Goal: Task Accomplishment & Management: Manage account settings

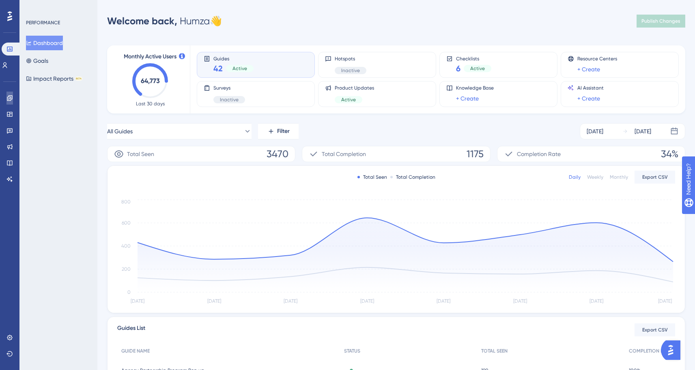
click at [11, 93] on link at bounding box center [9, 98] width 6 height 13
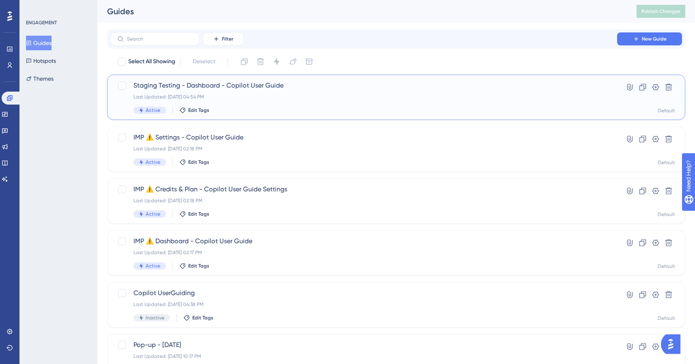
click at [254, 90] on span "Staging Testing - Dashboard - Copilot User Guide" at bounding box center [363, 86] width 460 height 10
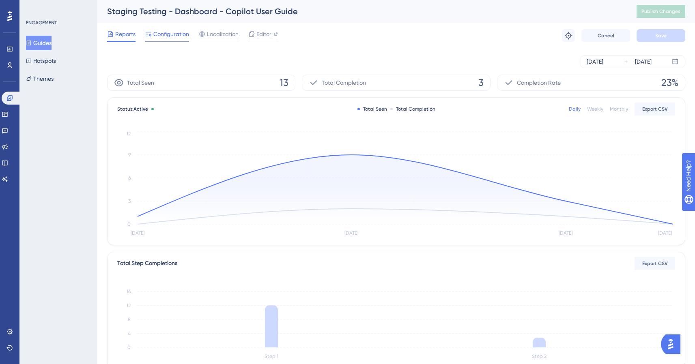
click at [175, 37] on span "Configuration" at bounding box center [171, 34] width 36 height 10
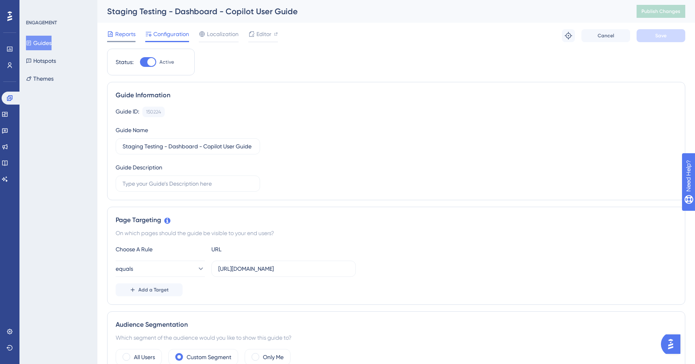
click at [125, 34] on span "Reports" at bounding box center [125, 34] width 20 height 10
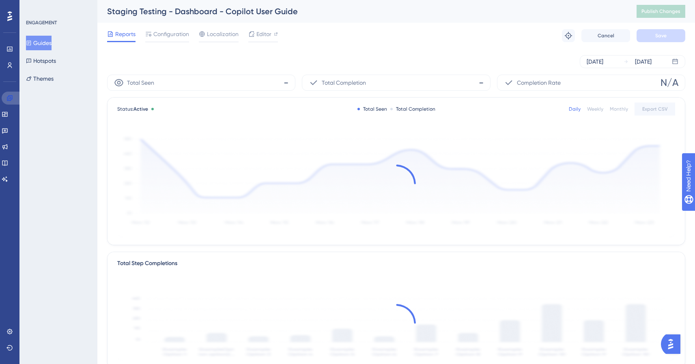
click at [5, 98] on link at bounding box center [11, 98] width 19 height 13
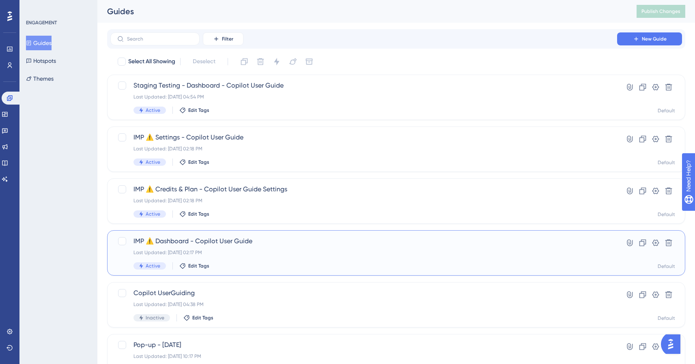
click at [225, 251] on div "Last Updated: Aug 20 2025, 02:17 PM" at bounding box center [363, 252] width 460 height 6
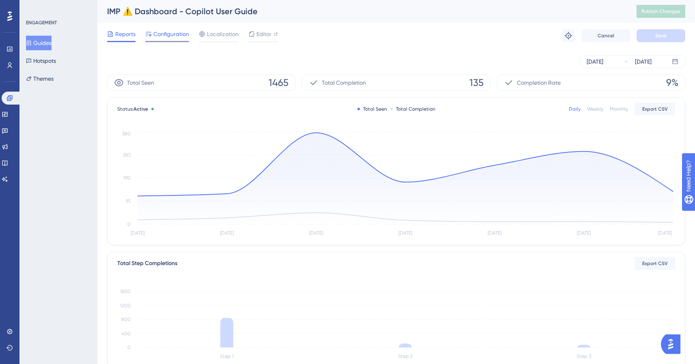
click at [170, 39] on div "Configuration" at bounding box center [167, 35] width 44 height 13
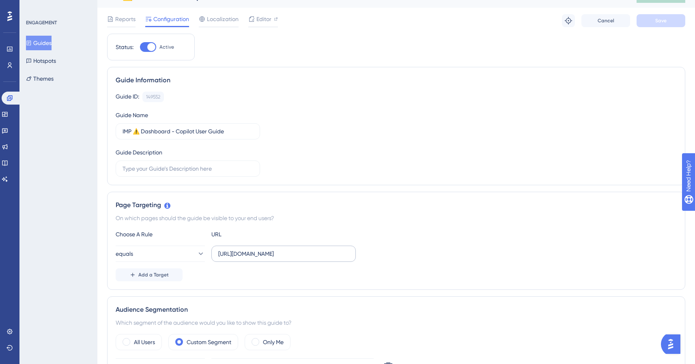
scroll to position [17, 0]
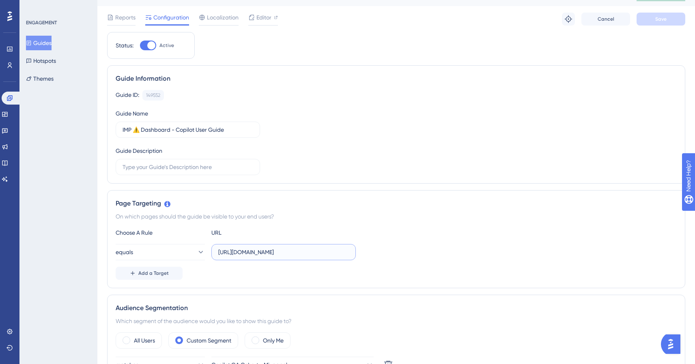
click at [267, 255] on input "https://unified.cloudways.com/" at bounding box center [283, 252] width 131 height 9
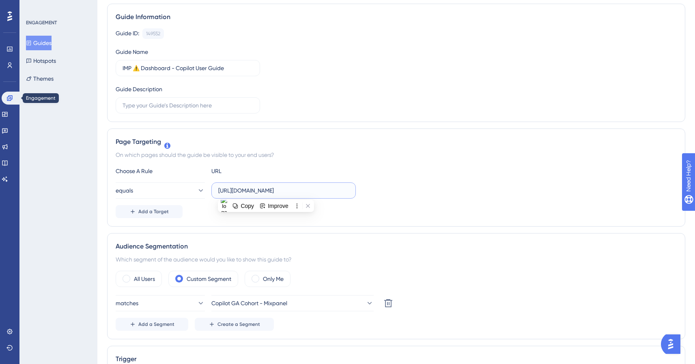
scroll to position [0, 0]
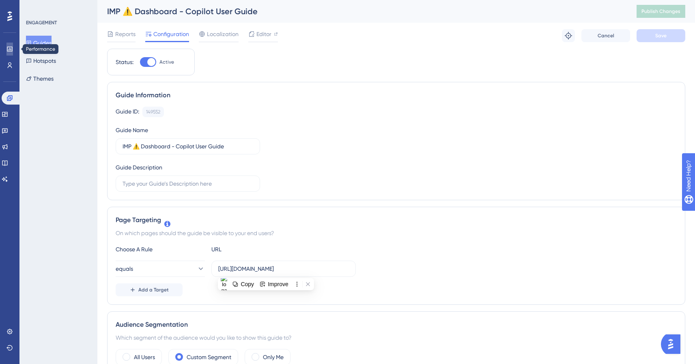
click at [10, 52] on icon at bounding box center [9, 49] width 6 height 6
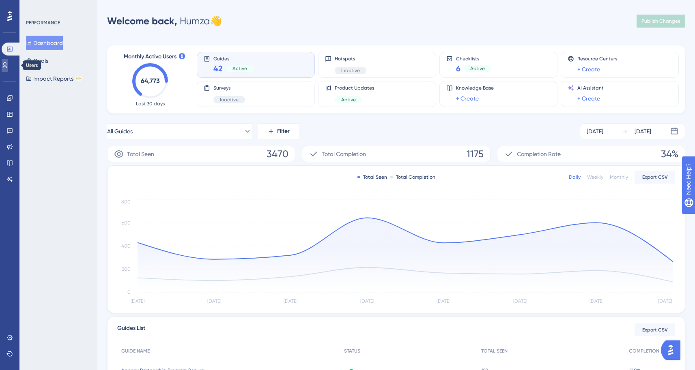
click at [8, 64] on icon at bounding box center [5, 65] width 6 height 6
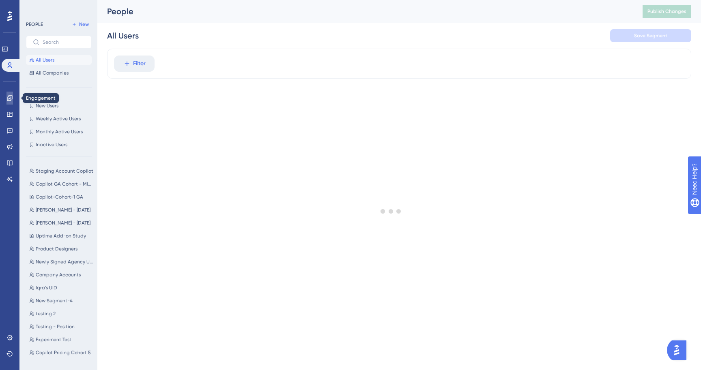
click at [8, 94] on link at bounding box center [9, 98] width 6 height 13
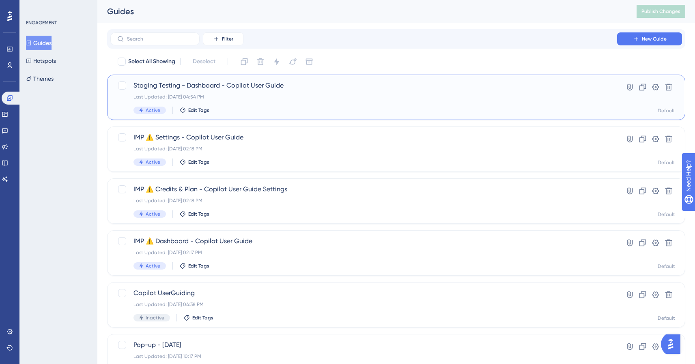
click at [239, 77] on div "Staging Testing - Dashboard - Copilot User Guide Last Updated: Aug 21 2025, 04:…" at bounding box center [396, 97] width 578 height 45
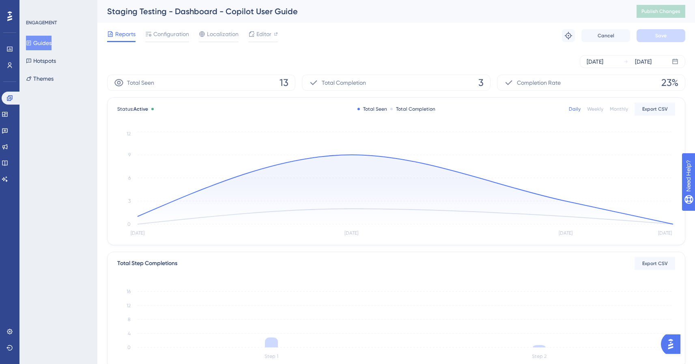
scroll to position [2, 0]
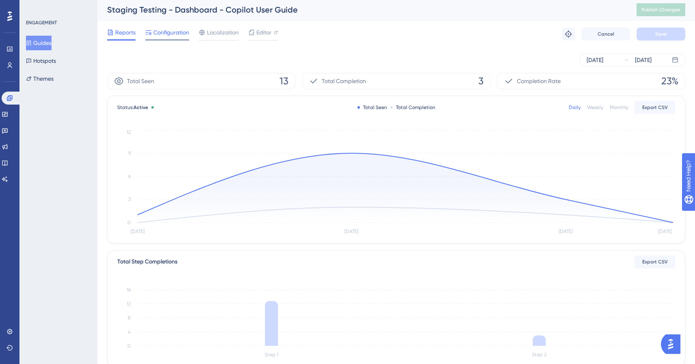
click at [169, 37] on span "Configuration" at bounding box center [171, 33] width 36 height 10
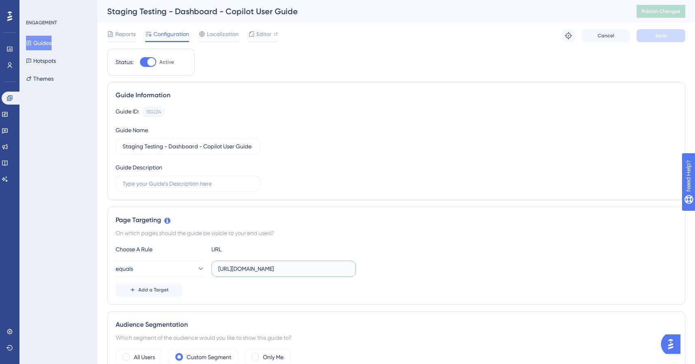
click at [277, 269] on input "https://staging-ux-unified.cloudways.com/" at bounding box center [283, 269] width 131 height 9
paste input "text"
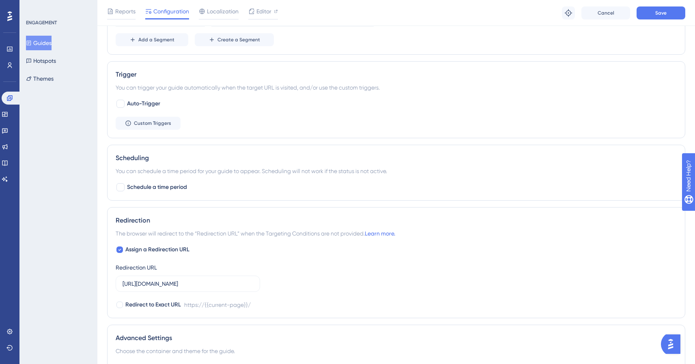
scroll to position [371, 0]
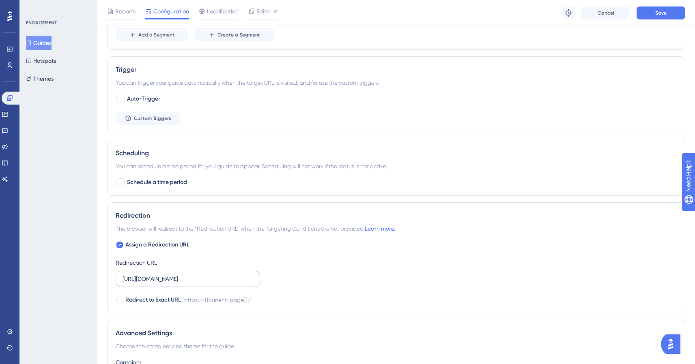
type input "https://unified.cloudways.com/"
click at [201, 282] on input "https://staging-ux-unified.cloudways.com/" at bounding box center [188, 279] width 131 height 9
paste input "text"
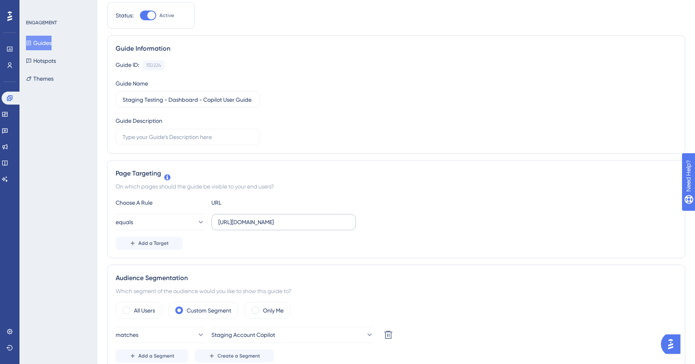
scroll to position [0, 0]
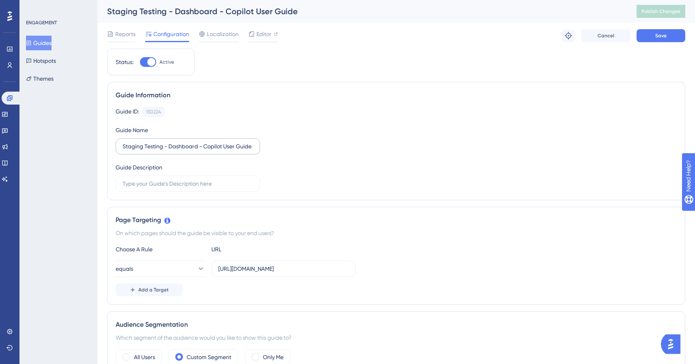
type input "https://unified.cloudways.com/"
click at [161, 148] on input "Staging Testing - Dashboard - Copilot User Guide" at bounding box center [188, 146] width 131 height 9
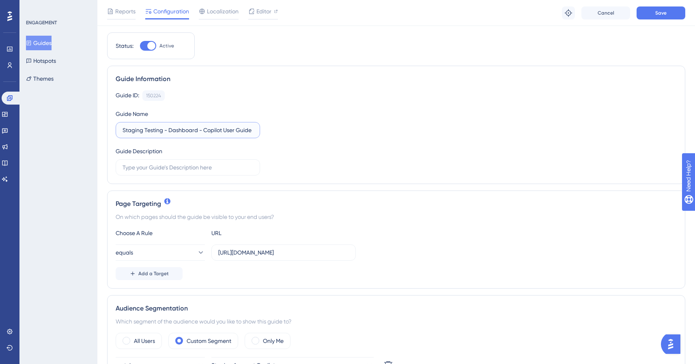
scroll to position [157, 0]
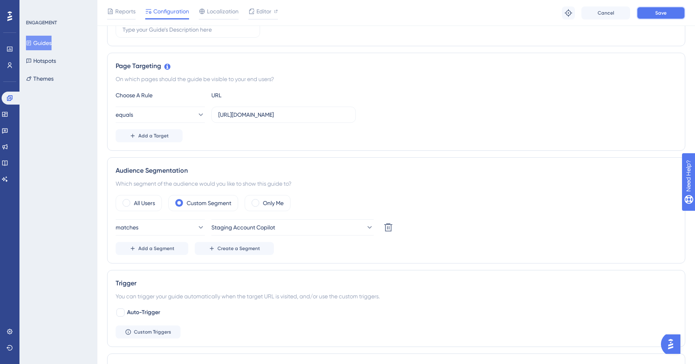
click at [643, 13] on button "Save" at bounding box center [661, 12] width 49 height 13
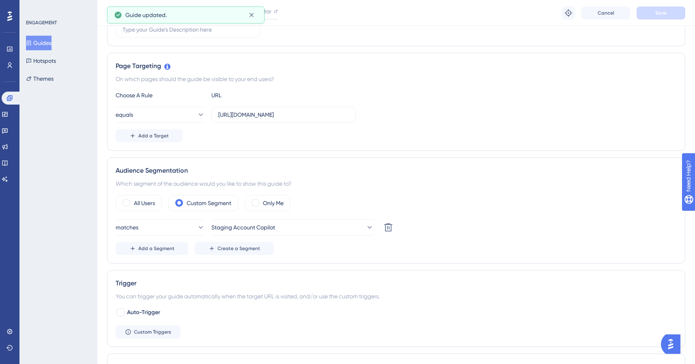
scroll to position [0, 0]
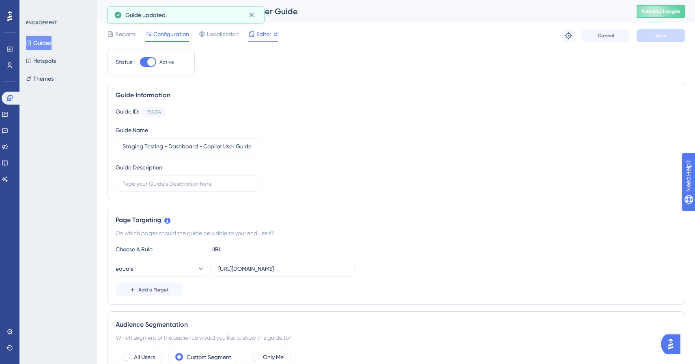
click at [265, 35] on span "Editor" at bounding box center [263, 34] width 15 height 10
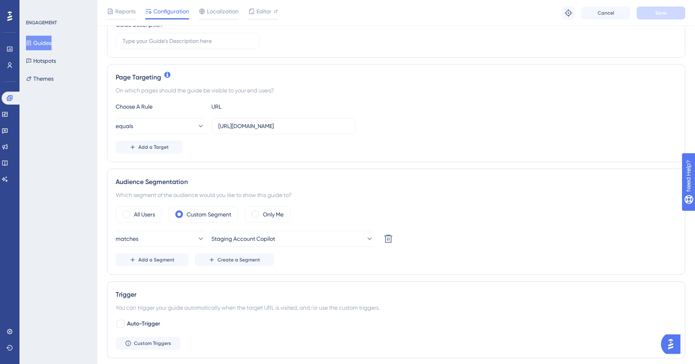
scroll to position [151, 0]
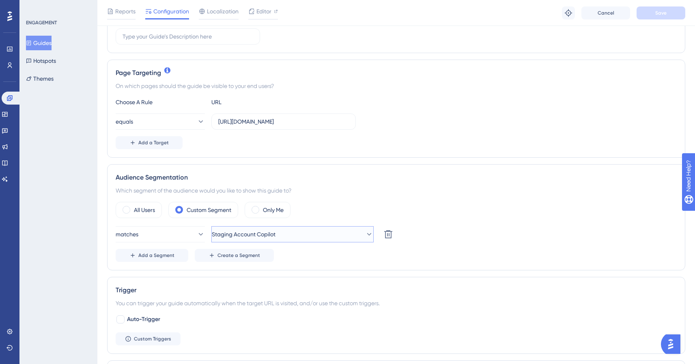
click at [301, 229] on button "Staging Account Copilot" at bounding box center [292, 234] width 162 height 16
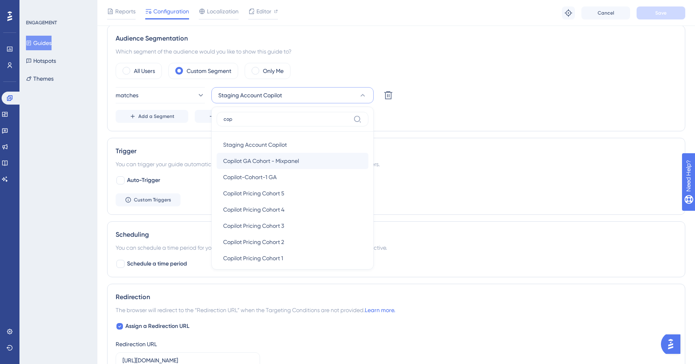
type input "cop"
click at [303, 161] on div "Copilot GA Cohort - Mixpanel Copilot GA Cohort - Mixpanel" at bounding box center [292, 161] width 139 height 16
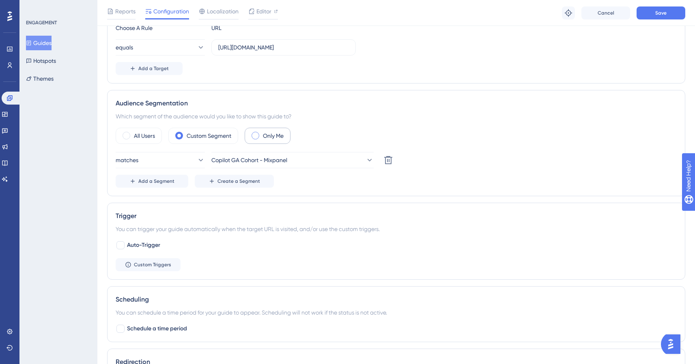
scroll to position [0, 0]
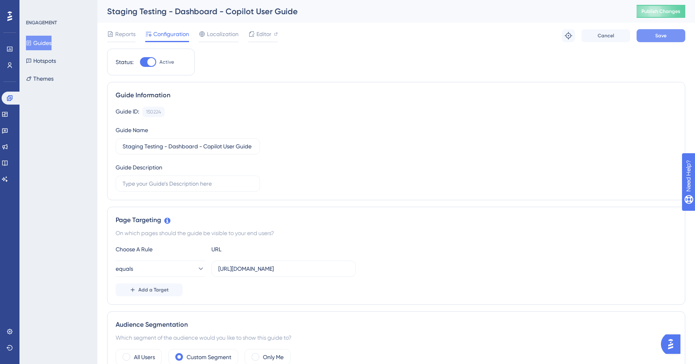
click at [654, 34] on button "Save" at bounding box center [661, 35] width 49 height 13
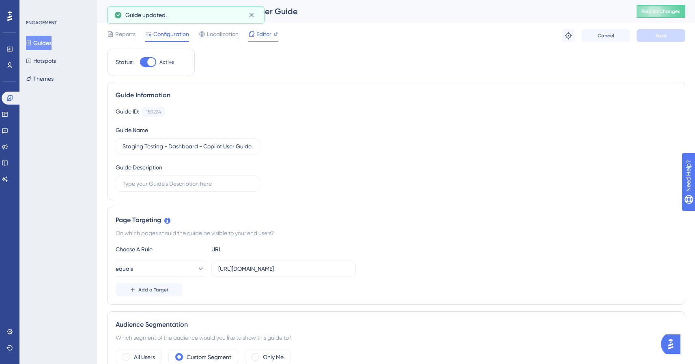
click at [266, 30] on span "Editor" at bounding box center [263, 34] width 15 height 10
click at [38, 43] on button "Guides" at bounding box center [39, 43] width 26 height 15
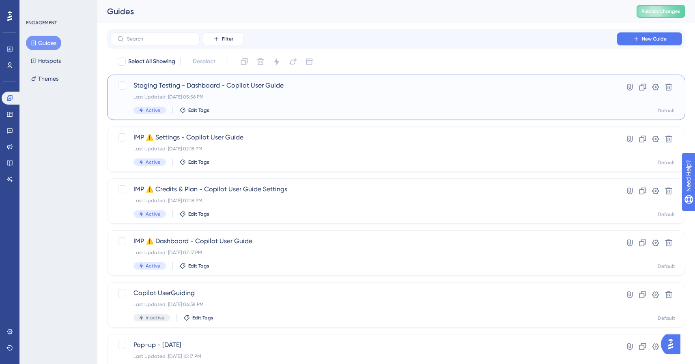
click at [294, 90] on div "Staging Testing - Dashboard - Copilot User Guide Last Updated: Aug 22 2025, 05:…" at bounding box center [363, 97] width 460 height 33
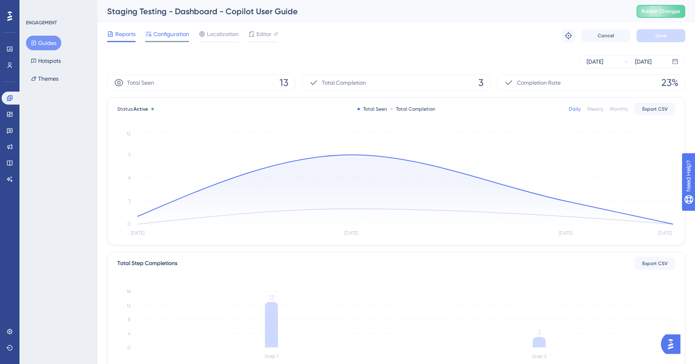
click at [173, 32] on span "Configuration" at bounding box center [171, 34] width 36 height 10
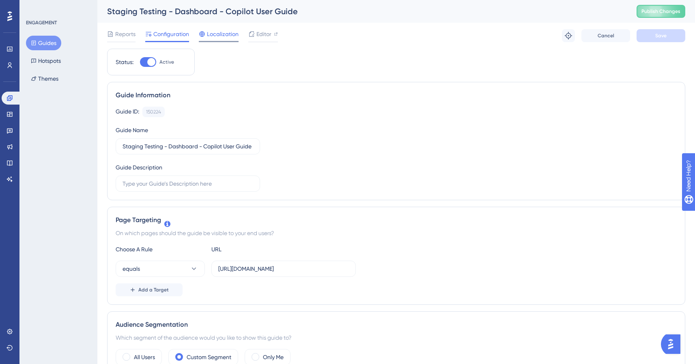
click at [214, 30] on span "Localization" at bounding box center [223, 34] width 32 height 10
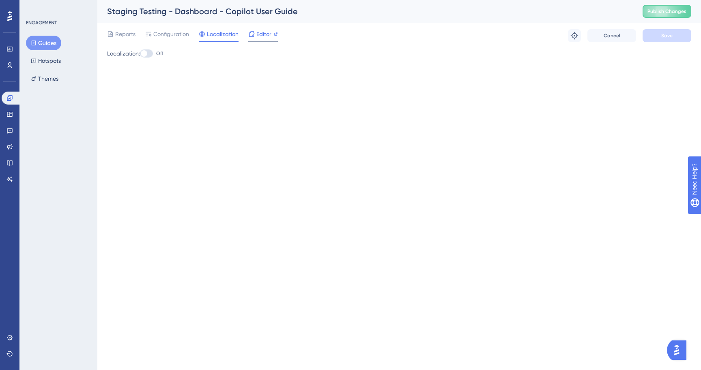
click at [258, 34] on span "Editor" at bounding box center [263, 34] width 15 height 10
click at [42, 45] on button "Guides" at bounding box center [43, 43] width 35 height 15
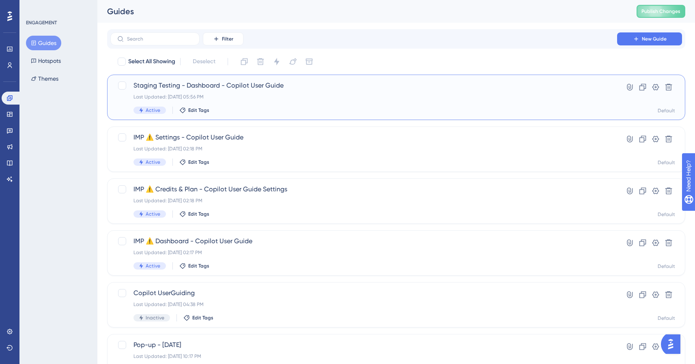
click at [288, 93] on div "Staging Testing - Dashboard - Copilot User Guide Last Updated: Aug 22 2025, 05:…" at bounding box center [363, 97] width 460 height 33
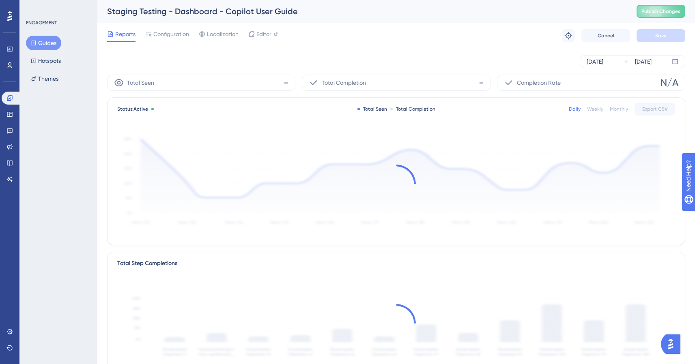
click at [170, 11] on div "Staging Testing - Dashboard - Copilot User Guide" at bounding box center [361, 11] width 509 height 11
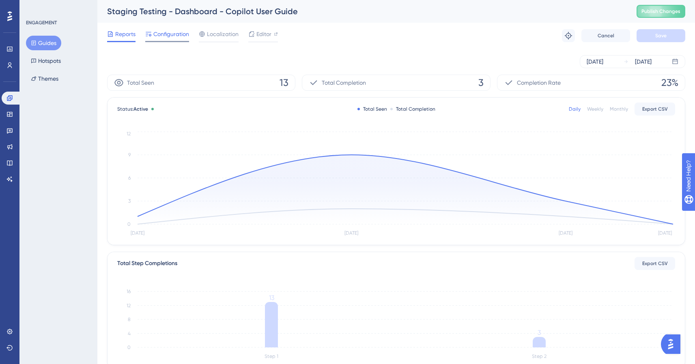
click at [181, 32] on span "Configuration" at bounding box center [171, 34] width 36 height 10
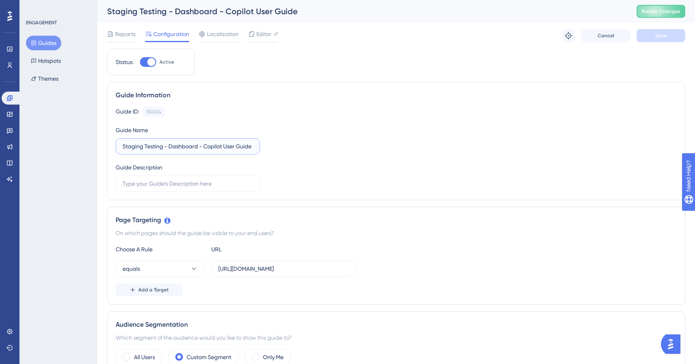
drag, startPoint x: 163, startPoint y: 145, endPoint x: 117, endPoint y: 148, distance: 46.4
click at [117, 148] on label "Staging Testing - Dashboard - Copilot User Guide" at bounding box center [188, 146] width 144 height 16
click at [222, 144] on input "2 Steps Guide - Dashboard - Copilot User Guide" at bounding box center [188, 146] width 131 height 9
click at [660, 38] on span "Save" at bounding box center [660, 35] width 11 height 6
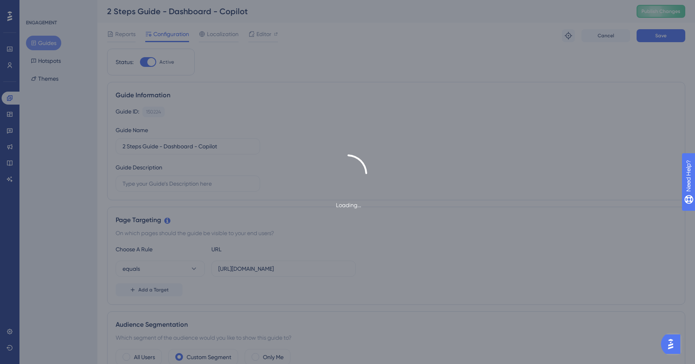
type input "2 Steps Guide - Dashboard - Copilot"
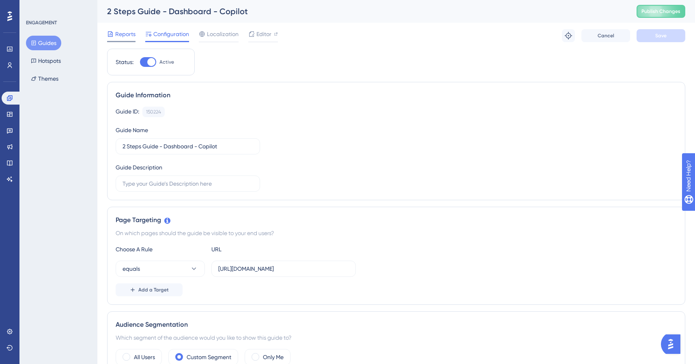
click at [116, 32] on span "Reports" at bounding box center [125, 34] width 20 height 10
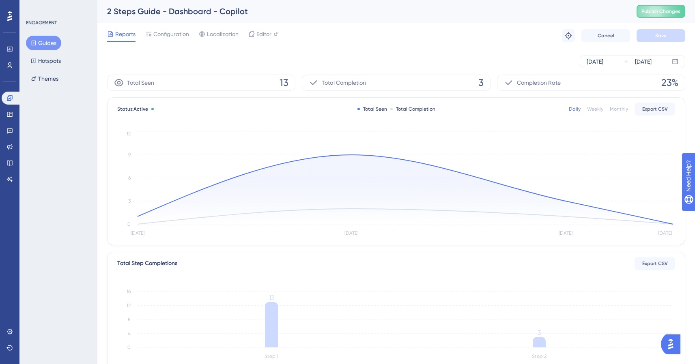
click at [49, 45] on button "Guides" at bounding box center [43, 43] width 35 height 15
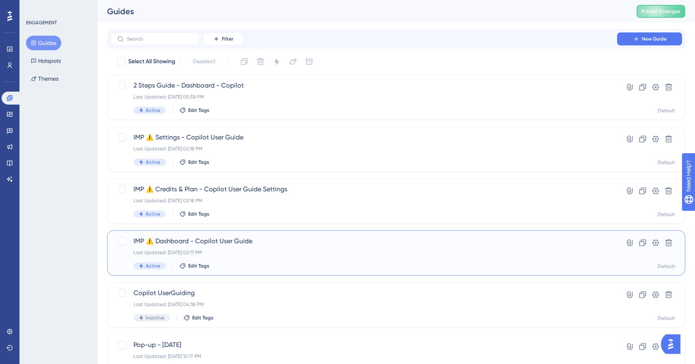
click at [280, 259] on div "IMP ⚠️ Dashboard - Copilot User Guide Last Updated: Aug 20 2025, 02:17 PM Activ…" at bounding box center [363, 253] width 460 height 33
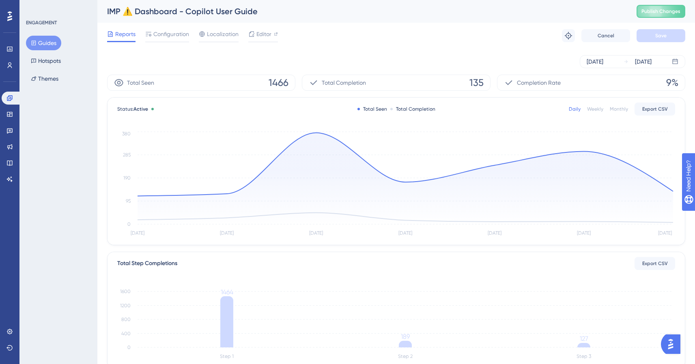
click at [238, 124] on div "Status: Active Total Seen Total Completion Daily Weekly Monthly Export CSV Aug …" at bounding box center [396, 171] width 577 height 147
click at [600, 58] on div "Aug 16 2025" at bounding box center [595, 62] width 17 height 10
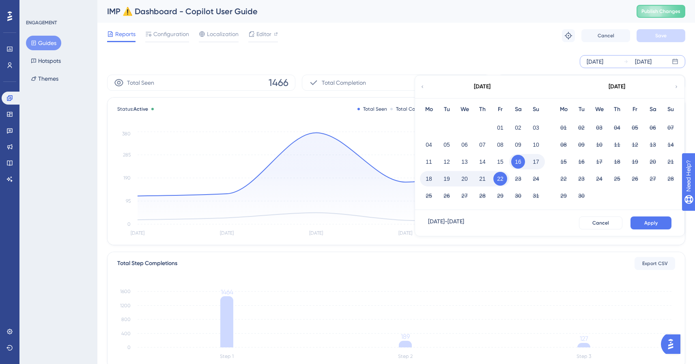
click at [415, 78] on div "August 2025" at bounding box center [482, 86] width 134 height 23
click at [499, 142] on button "08" at bounding box center [500, 145] width 14 height 14
click at [610, 47] on div "Reports Configuration Localization Editor Troubleshoot Cancel Save" at bounding box center [396, 36] width 578 height 26
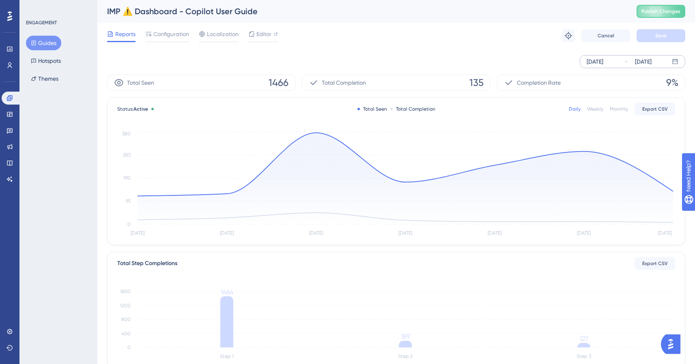
click at [622, 60] on div "Aug 16 2025 Aug 22 2025" at bounding box center [632, 61] width 105 height 13
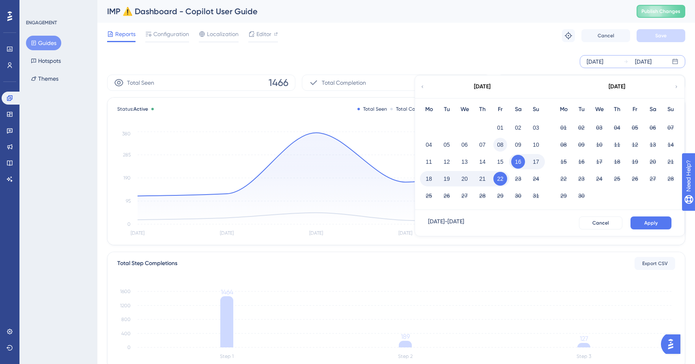
click at [497, 142] on button "08" at bounding box center [500, 145] width 14 height 14
click at [651, 221] on span "Apply" at bounding box center [650, 223] width 13 height 6
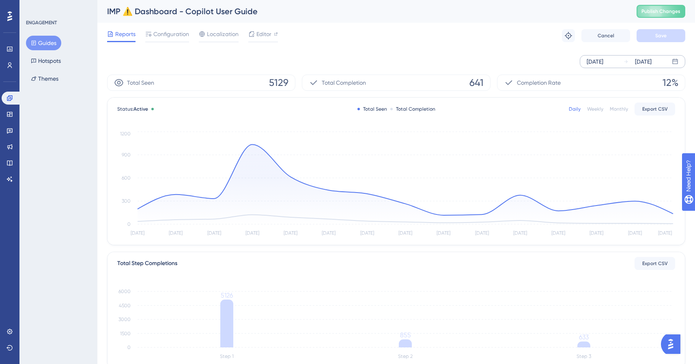
click at [320, 47] on div "Reports Configuration Localization Editor Troubleshoot Cancel Save" at bounding box center [396, 36] width 578 height 26
click at [165, 32] on span "Configuration" at bounding box center [171, 34] width 36 height 10
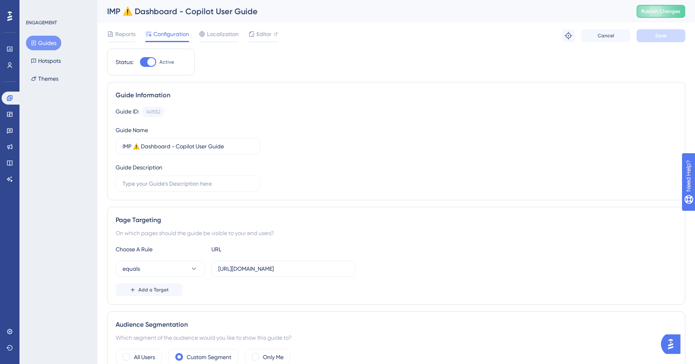
click at [148, 60] on div at bounding box center [148, 62] width 16 height 10
click at [140, 62] on input "Active" at bounding box center [140, 62] width 0 height 0
checkbox input "false"
click at [672, 37] on button "Save" at bounding box center [661, 35] width 49 height 13
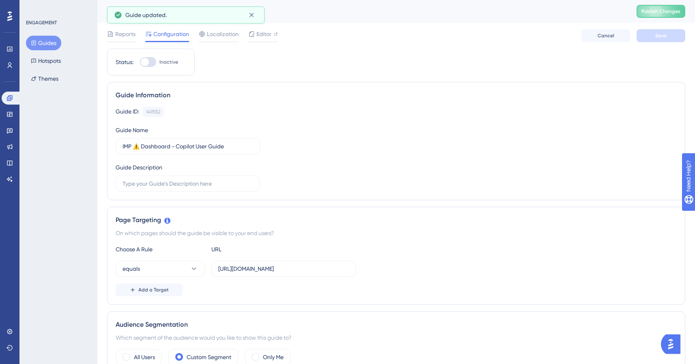
click at [49, 45] on button "Guides" at bounding box center [43, 43] width 35 height 15
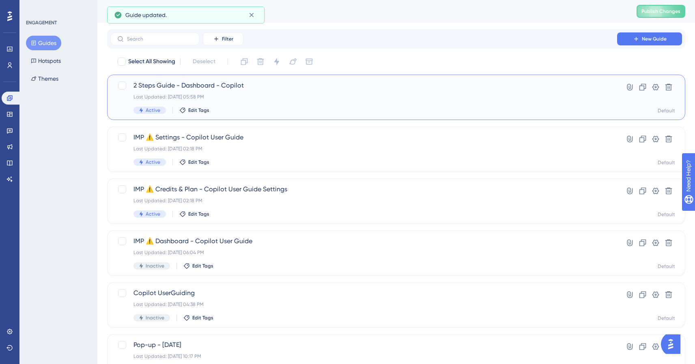
click at [268, 104] on div "2 Steps Guide - Dashboard - Copilot Last Updated: Aug 22 2025, 05:58 PM Active …" at bounding box center [363, 97] width 460 height 33
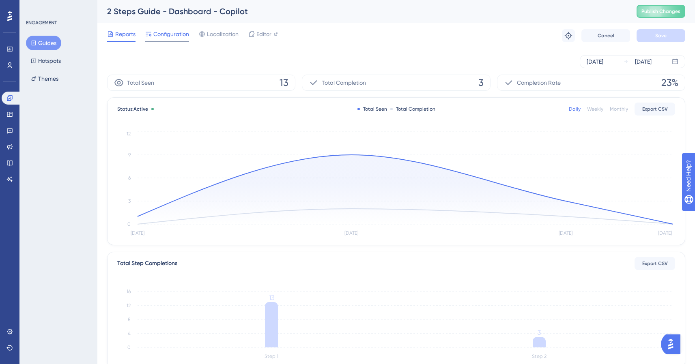
click at [175, 39] on div "Configuration" at bounding box center [167, 35] width 44 height 13
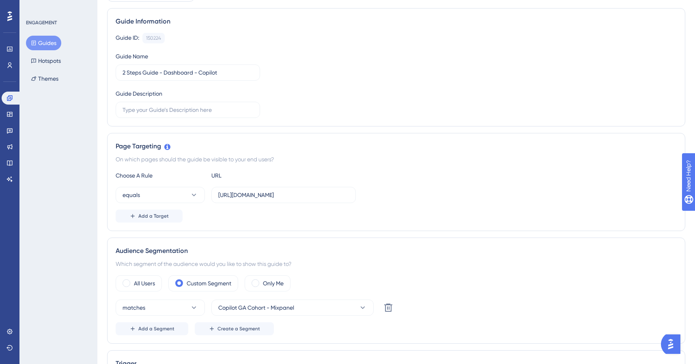
scroll to position [76, 0]
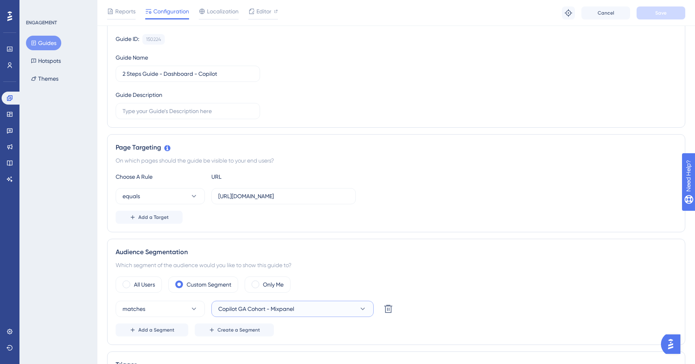
click at [289, 307] on span "Copilot GA Cohort - Mixpanel" at bounding box center [256, 309] width 76 height 10
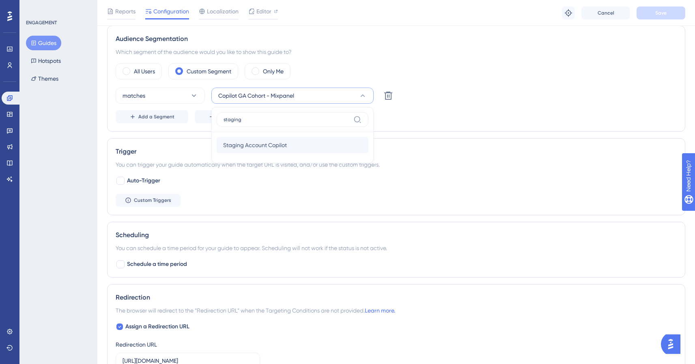
type input "staging"
click at [285, 139] on div "Staging Account Copilot Staging Account Copilot" at bounding box center [292, 145] width 139 height 16
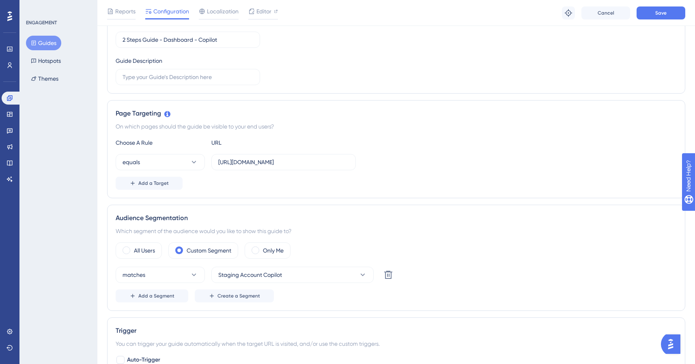
scroll to position [0, 0]
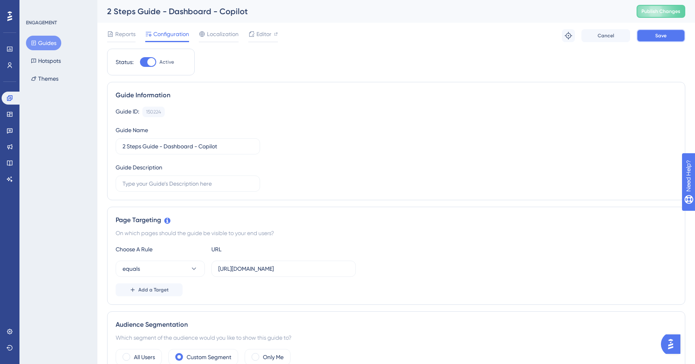
click at [652, 35] on button "Save" at bounding box center [661, 35] width 49 height 13
click at [675, 9] on span "Publish Changes" at bounding box center [660, 11] width 39 height 6
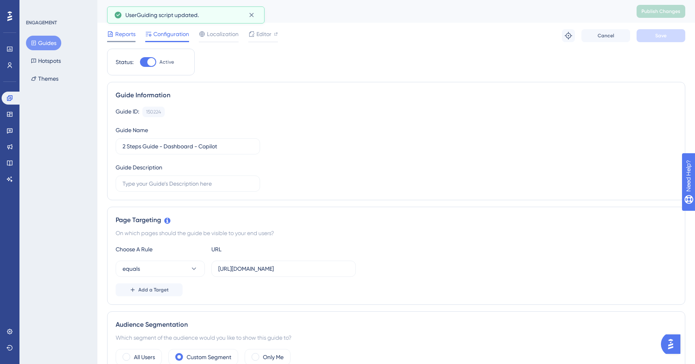
click at [131, 40] on div "Reports" at bounding box center [121, 35] width 28 height 13
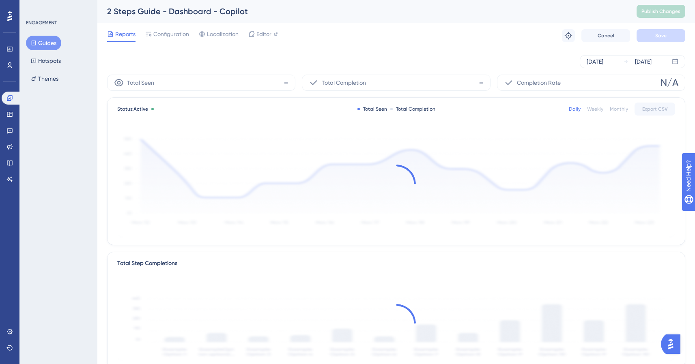
click at [52, 45] on button "Guides" at bounding box center [43, 43] width 35 height 15
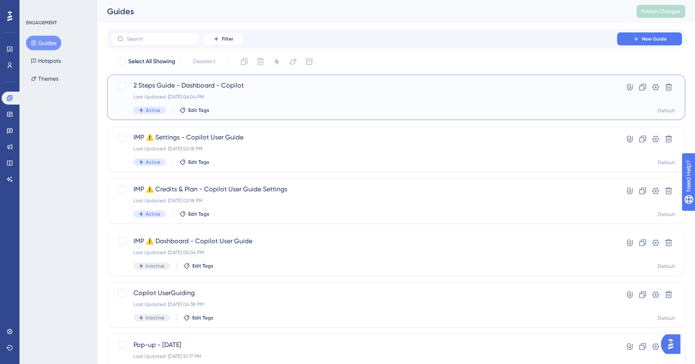
click at [254, 96] on div "Last Updated: Aug 22 2025, 06:04 PM" at bounding box center [363, 97] width 460 height 6
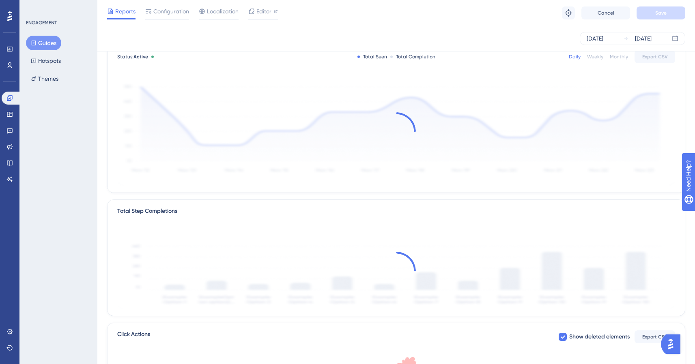
scroll to position [202, 0]
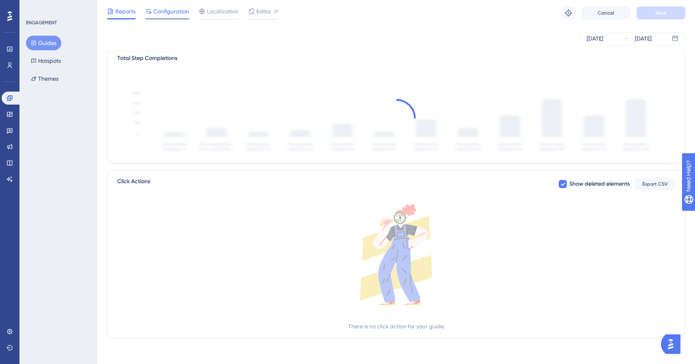
click at [172, 15] on span "Configuration" at bounding box center [171, 11] width 36 height 10
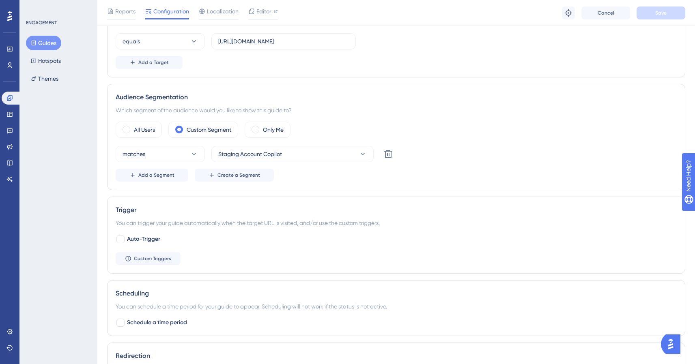
scroll to position [231, 0]
click at [121, 10] on span "Reports" at bounding box center [125, 11] width 20 height 10
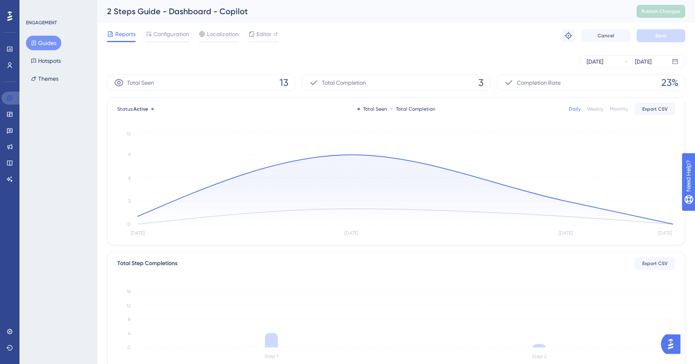
click at [10, 101] on icon at bounding box center [9, 98] width 6 height 6
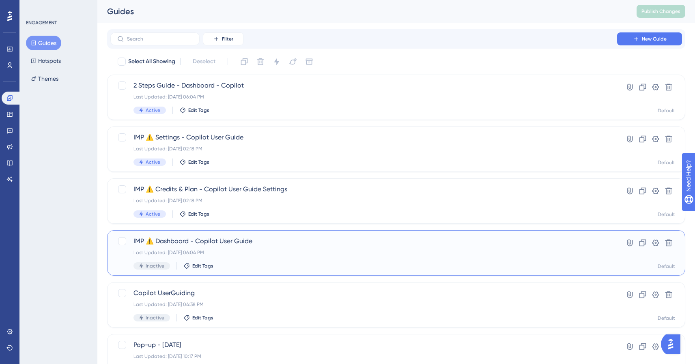
click at [229, 248] on div "IMP ⚠️ Dashboard - Copilot User Guide Last Updated: Aug 22 2025, 06:04 PM Inact…" at bounding box center [363, 253] width 460 height 33
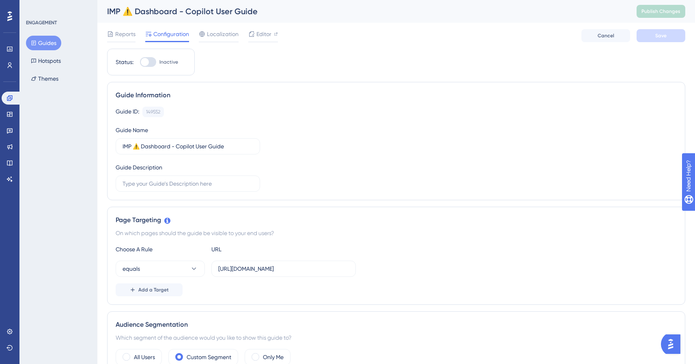
click at [51, 40] on button "Guides" at bounding box center [43, 43] width 35 height 15
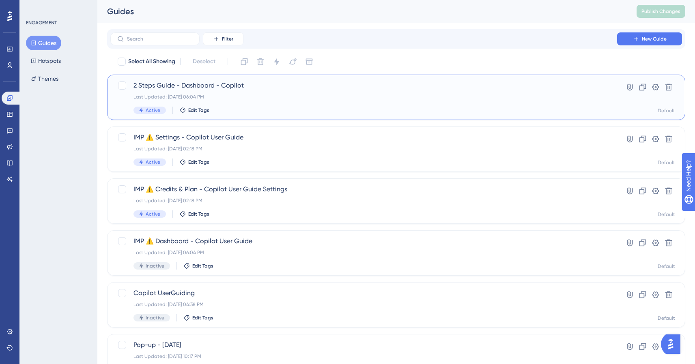
click at [255, 91] on div "2 Steps Guide - Dashboard - Copilot Last Updated: Aug 22 2025, 06:04 PM Active …" at bounding box center [363, 97] width 460 height 33
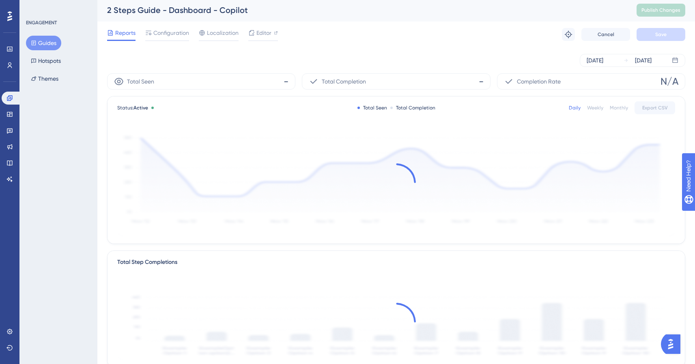
scroll to position [2, 0]
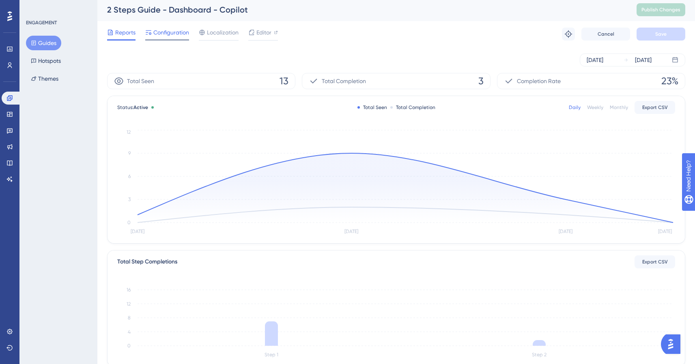
click at [158, 33] on span "Configuration" at bounding box center [171, 33] width 36 height 10
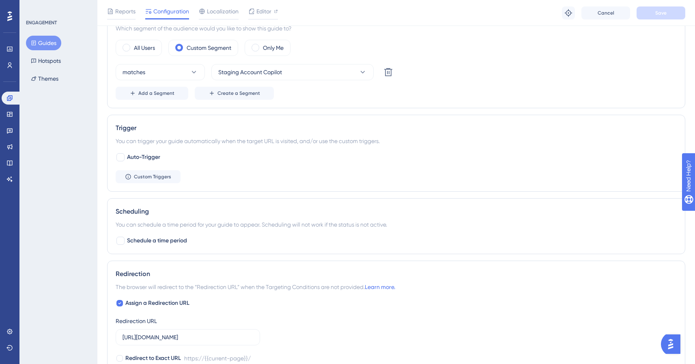
scroll to position [312, 0]
click at [163, 177] on span "Custom Triggers" at bounding box center [152, 177] width 37 height 6
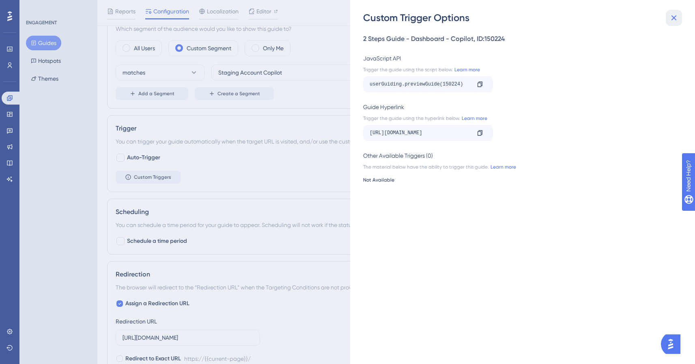
click at [672, 20] on icon at bounding box center [674, 18] width 10 height 10
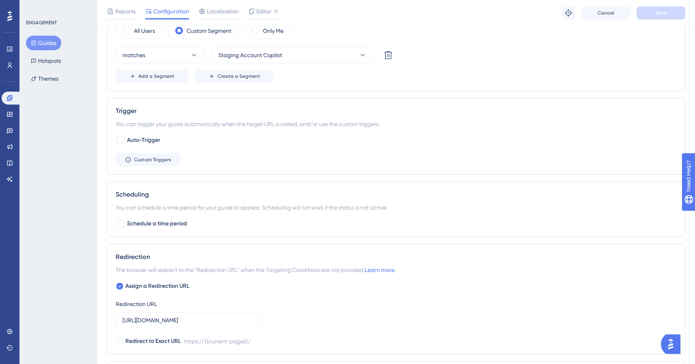
scroll to position [330, 0]
click at [162, 156] on span "Custom Triggers" at bounding box center [152, 159] width 37 height 6
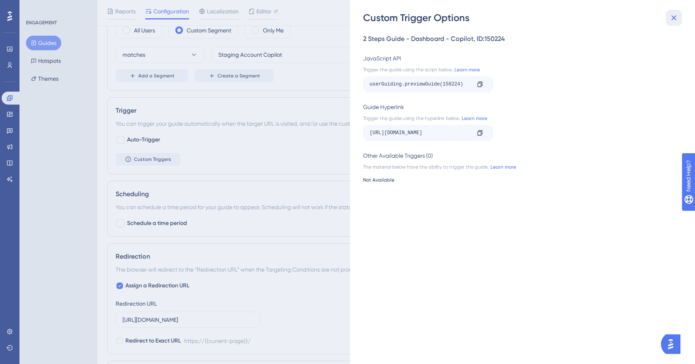
click at [674, 14] on icon at bounding box center [674, 18] width 10 height 10
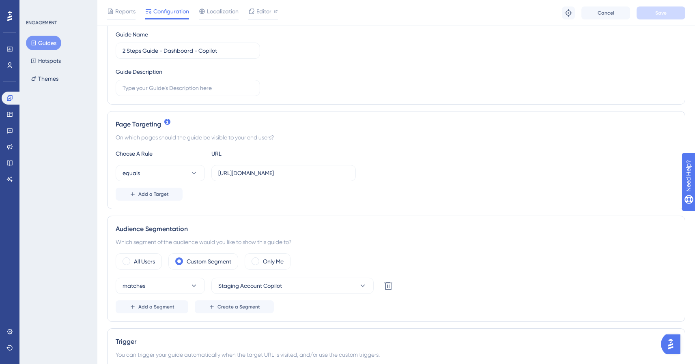
scroll to position [99, 0]
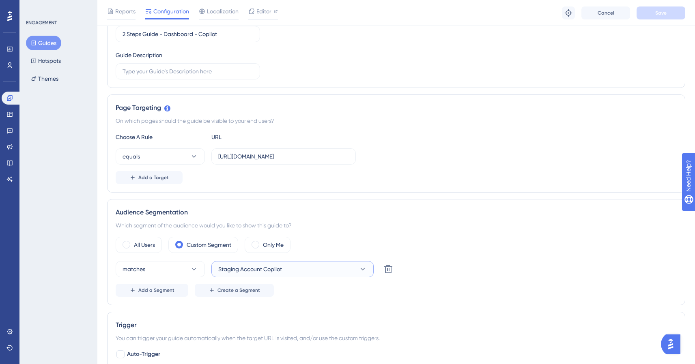
click at [268, 271] on span "Staging Account Copilot" at bounding box center [250, 270] width 64 height 10
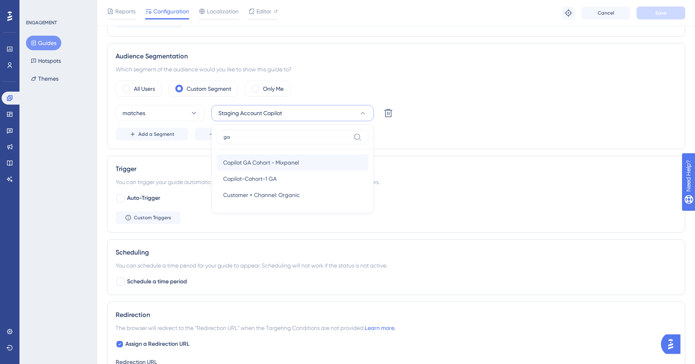
type input "ga"
click at [279, 164] on span "Copilot GA Cohort - Mixpanel" at bounding box center [261, 163] width 76 height 10
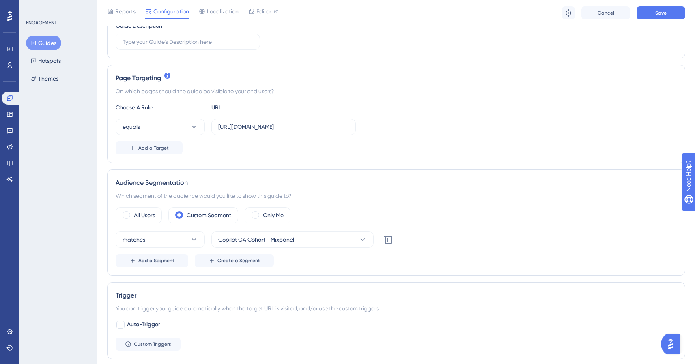
scroll to position [148, 0]
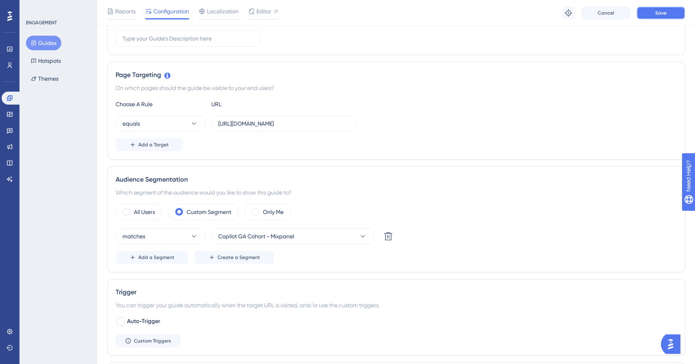
click at [663, 12] on span "Save" at bounding box center [660, 13] width 11 height 6
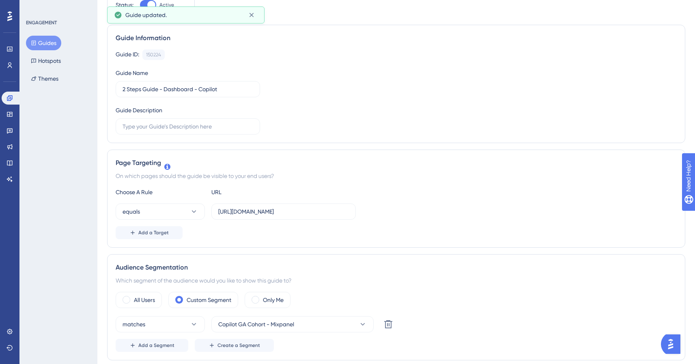
scroll to position [0, 0]
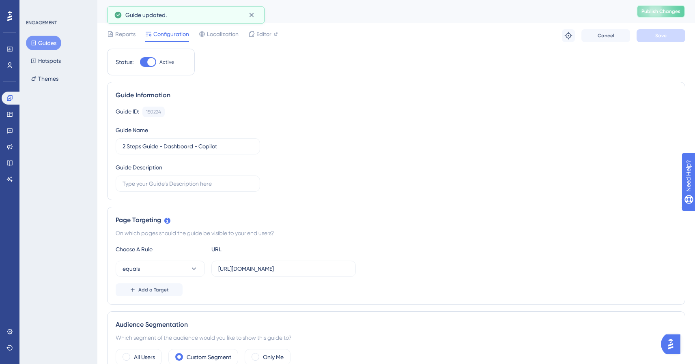
click at [680, 11] on span "Publish Changes" at bounding box center [660, 11] width 39 height 6
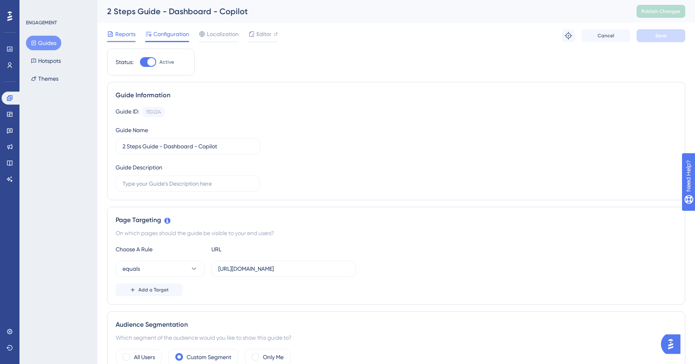
click at [125, 41] on div at bounding box center [121, 41] width 28 height 1
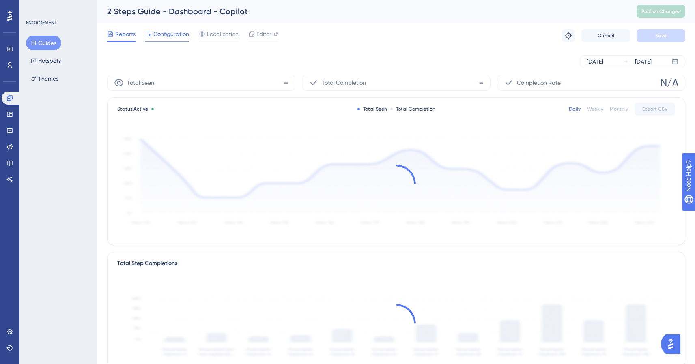
click at [189, 41] on div at bounding box center [167, 41] width 44 height 1
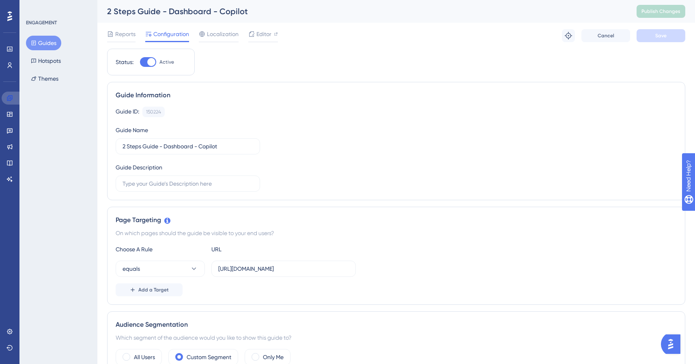
click at [17, 92] on link at bounding box center [11, 98] width 19 height 13
